Goal: Check status: Check status

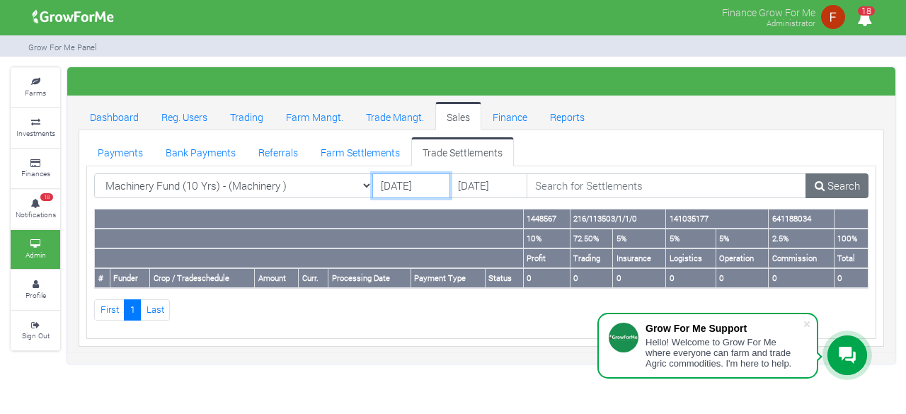
click at [412, 190] on input "12/10/2025" at bounding box center [411, 185] width 78 height 25
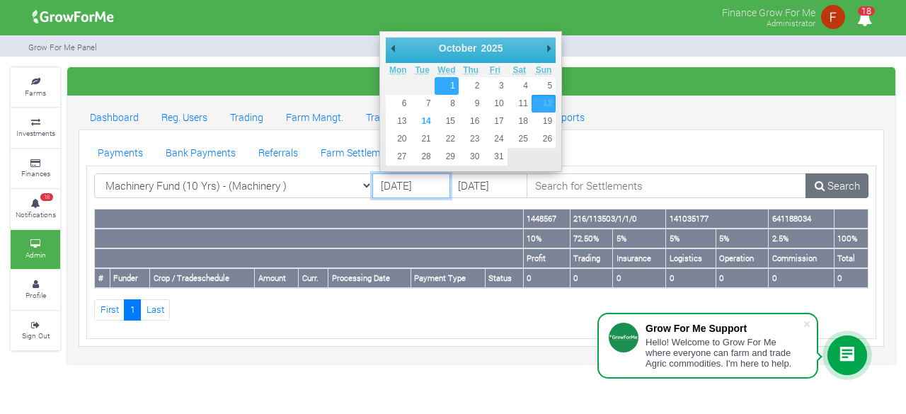
type input "[DATE]"
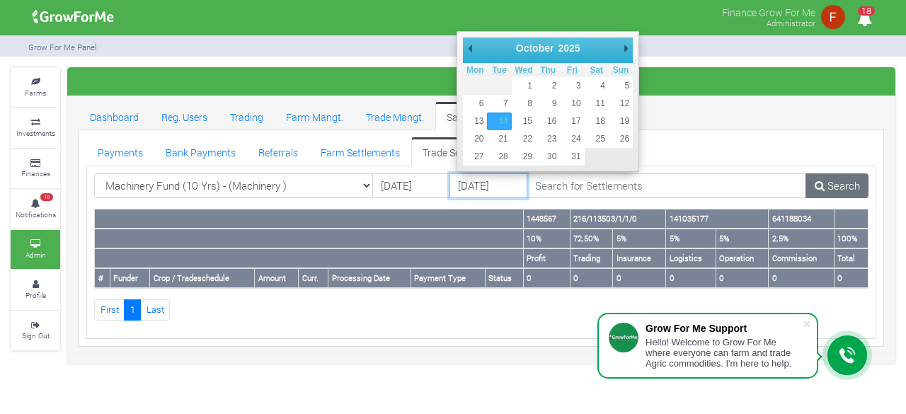
click at [491, 185] on input "14/10/2025" at bounding box center [488, 185] width 78 height 25
click at [503, 185] on input "22/10/2025" at bounding box center [488, 185] width 78 height 25
type input "[DATE]"
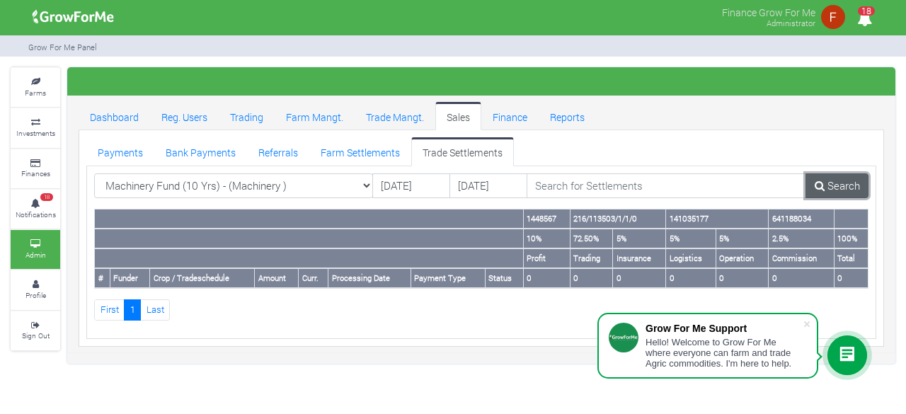
click at [832, 186] on link "Search" at bounding box center [837, 185] width 63 height 25
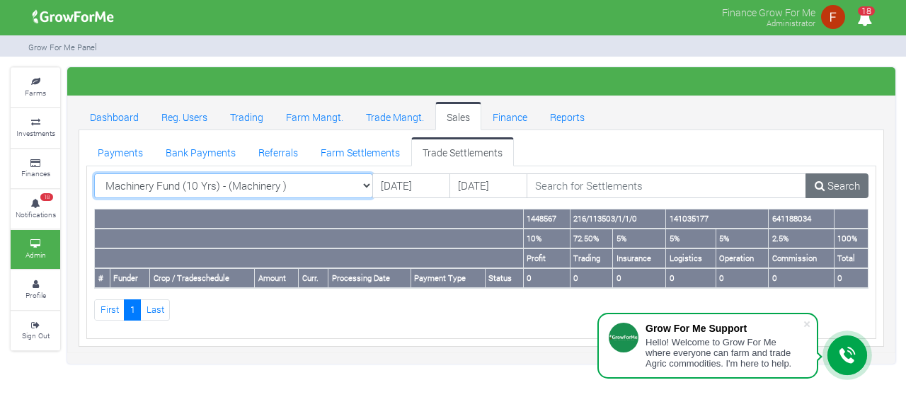
click at [341, 189] on select "Machinery Fund (10 Yrs) - (Machinery ) All AcresNano Soybean Trading - 2024 - (…" at bounding box center [233, 185] width 279 height 25
select select "?tradeschedule="
click at [94, 173] on select "Machinery Fund (10 Yrs) - (Machinery ) All AcresNano Soybean Trading - 2024 - (…" at bounding box center [233, 185] width 279 height 25
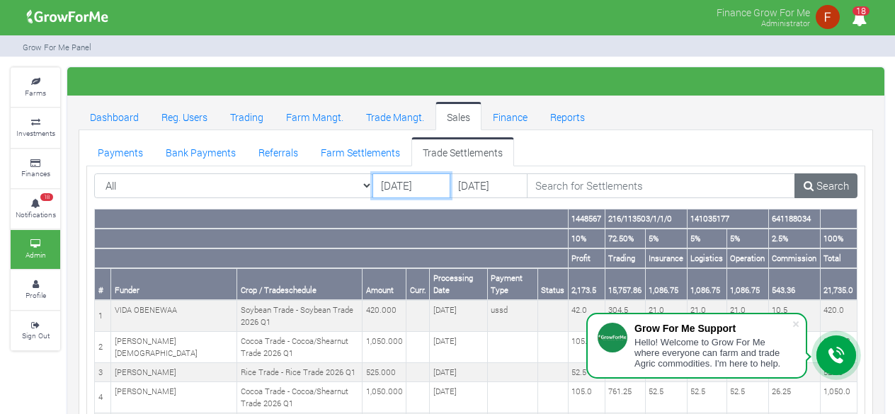
click at [405, 189] on input "13/10/2025" at bounding box center [411, 185] width 78 height 25
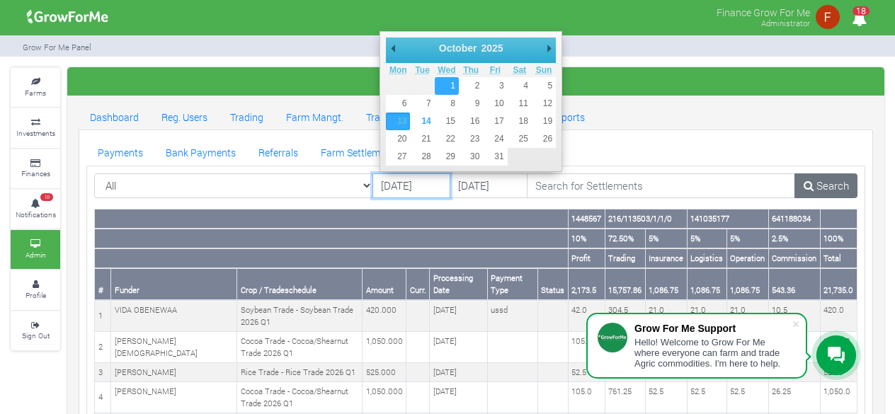
type input "[DATE]"
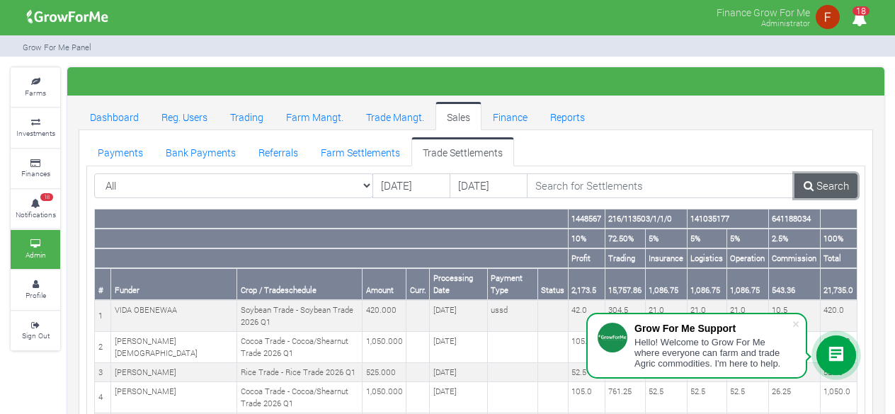
click at [814, 188] on link "Search" at bounding box center [825, 185] width 63 height 25
drag, startPoint x: 821, startPoint y: 291, endPoint x: 846, endPoint y: 296, distance: 25.3
click at [846, 296] on th "98,805.0" at bounding box center [837, 284] width 39 height 32
copy th "98,805"
